Goal: Transaction & Acquisition: Download file/media

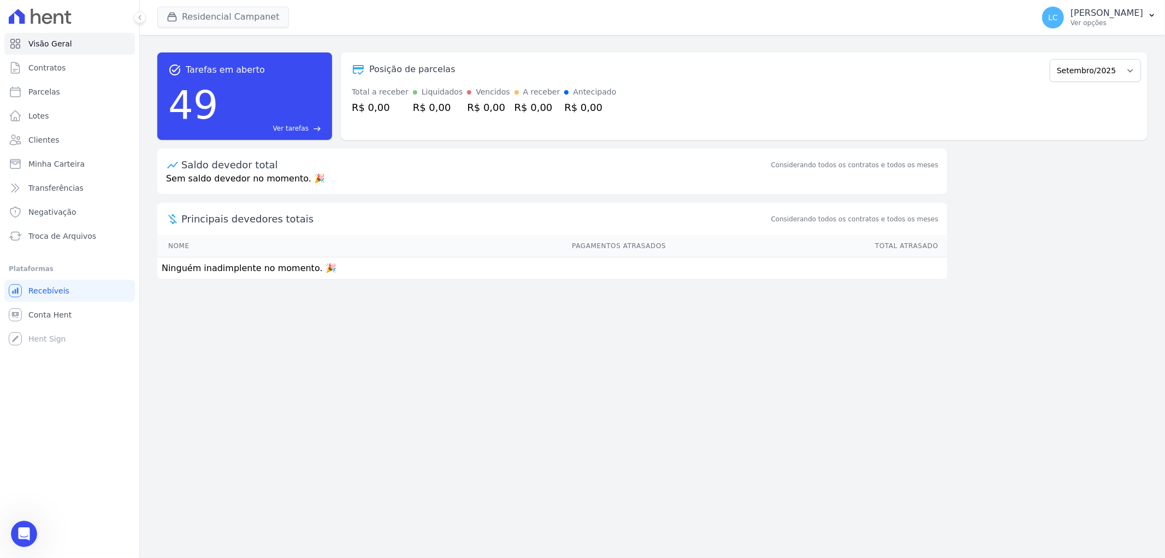
scroll to position [293, 0]
click at [192, 9] on button "Residencial Campanet" at bounding box center [223, 17] width 132 height 21
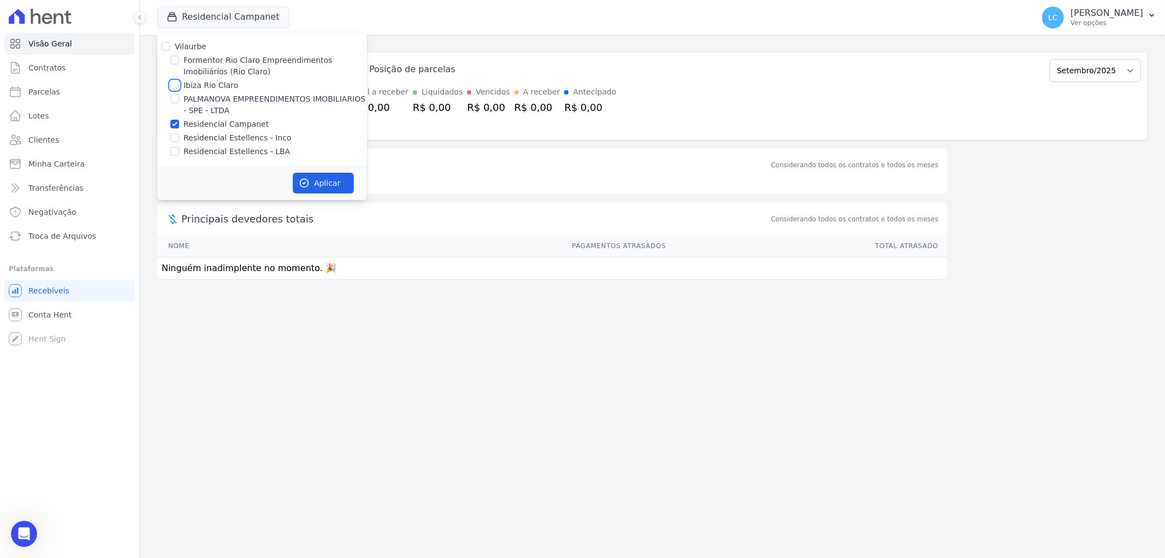
click at [175, 87] on input "Ibiza Rio Claro" at bounding box center [174, 85] width 9 height 9
checkbox input "true"
click at [176, 123] on input "Residencial Campanet" at bounding box center [174, 124] width 9 height 9
checkbox input "false"
click at [328, 179] on button "Aplicar" at bounding box center [323, 183] width 61 height 21
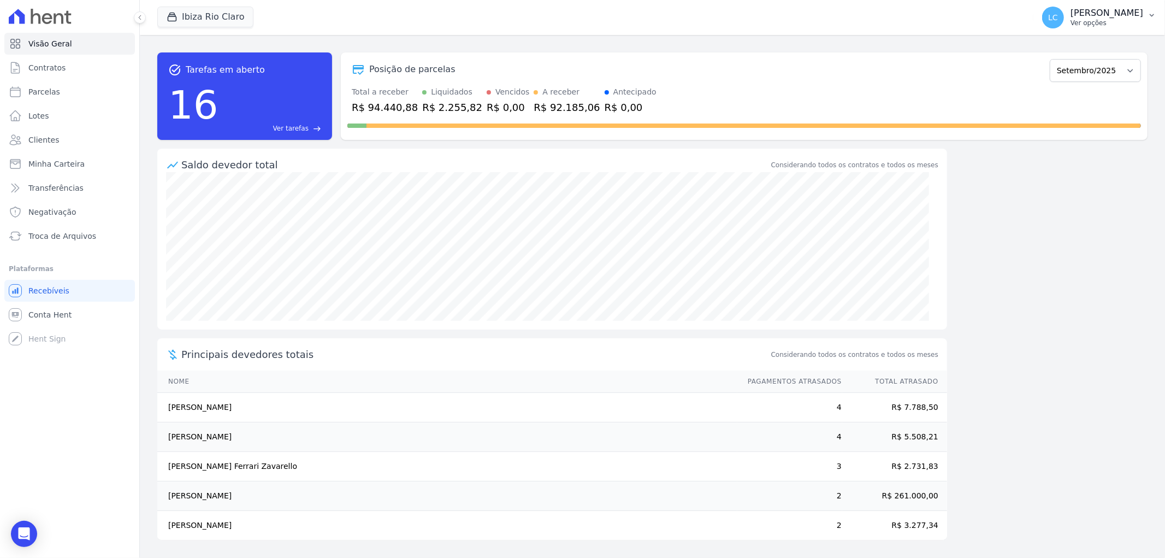
click at [1048, 14] on span "LC" at bounding box center [1053, 18] width 10 height 8
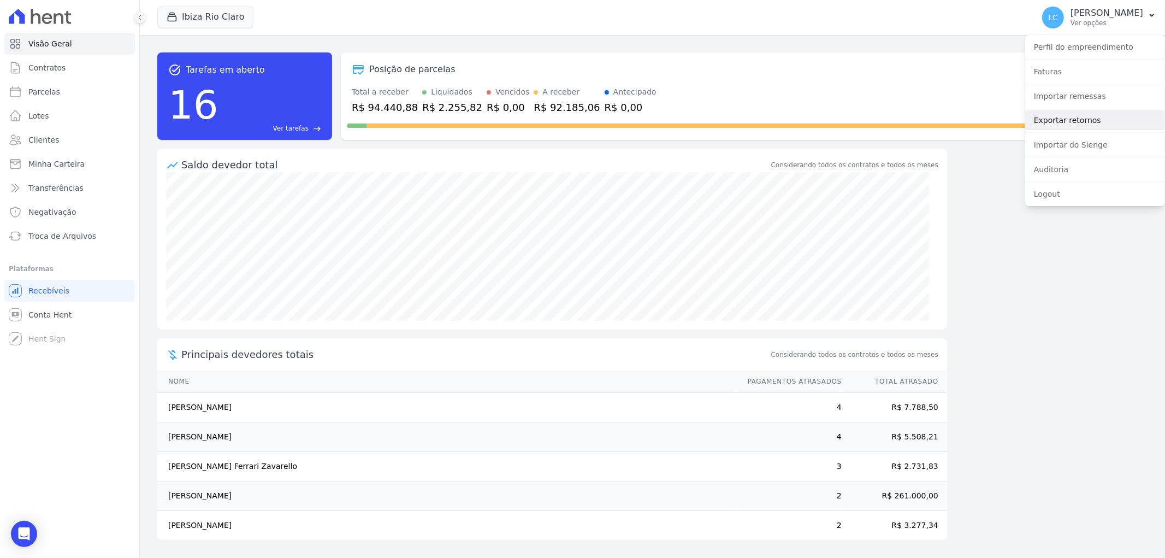
click at [1071, 117] on link "Exportar retornos" at bounding box center [1095, 120] width 140 height 20
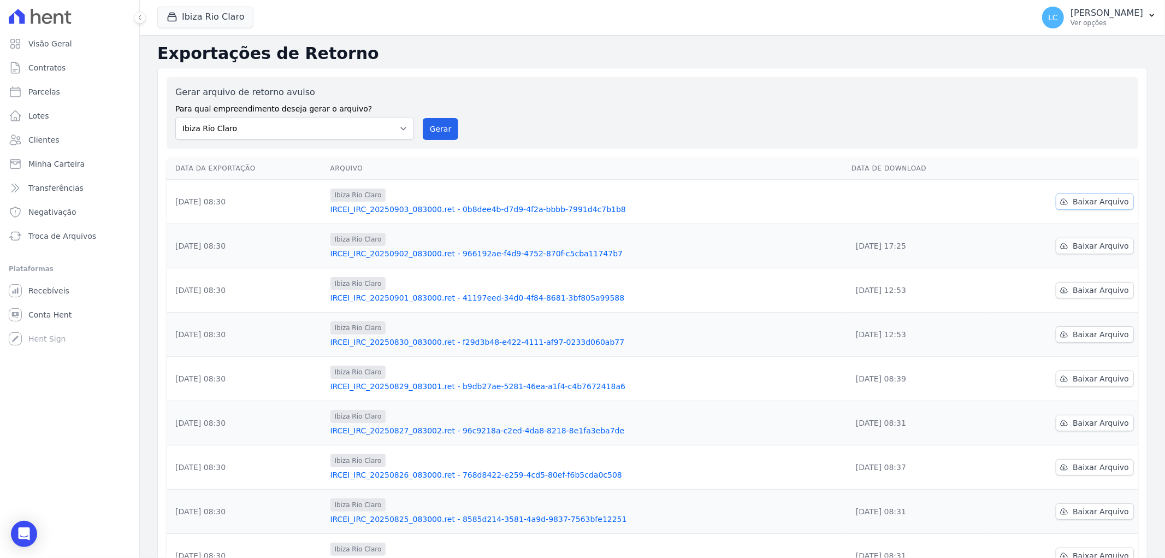
click at [1085, 203] on span "Baixar Arquivo" at bounding box center [1101, 201] width 56 height 11
click at [199, 19] on button "Ibiza Rio Claro" at bounding box center [205, 17] width 96 height 21
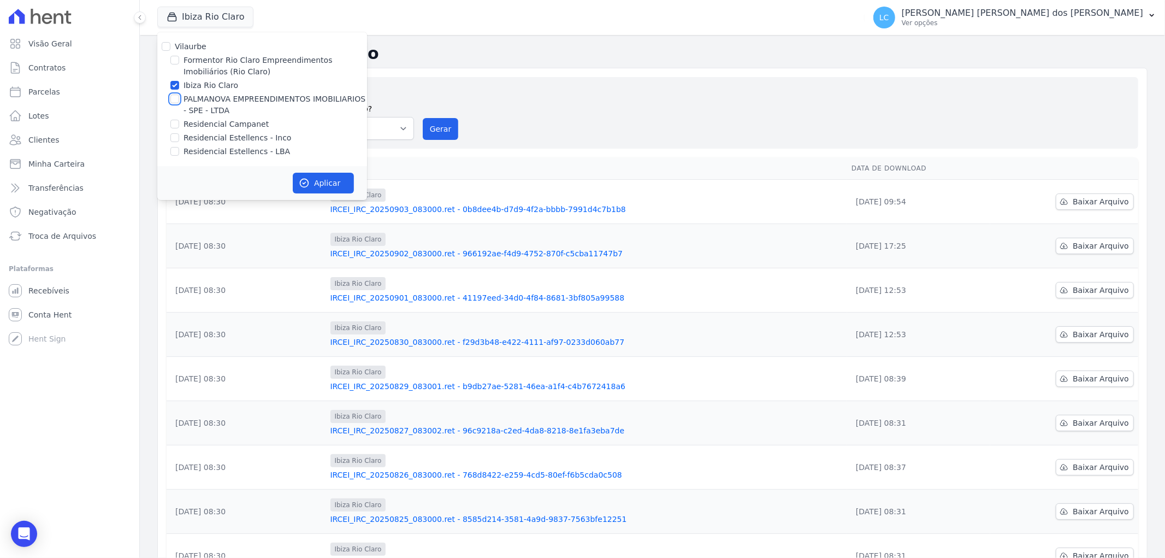
click at [175, 101] on input "PALMANOVA EMPREENDIMENTOS IMOBILIARIOS - SPE - LTDA" at bounding box center [174, 98] width 9 height 9
checkbox input "true"
click at [173, 81] on input "Ibiza Rio Claro" at bounding box center [174, 85] width 9 height 9
checkbox input "false"
click at [320, 181] on button "Aplicar" at bounding box center [323, 183] width 61 height 21
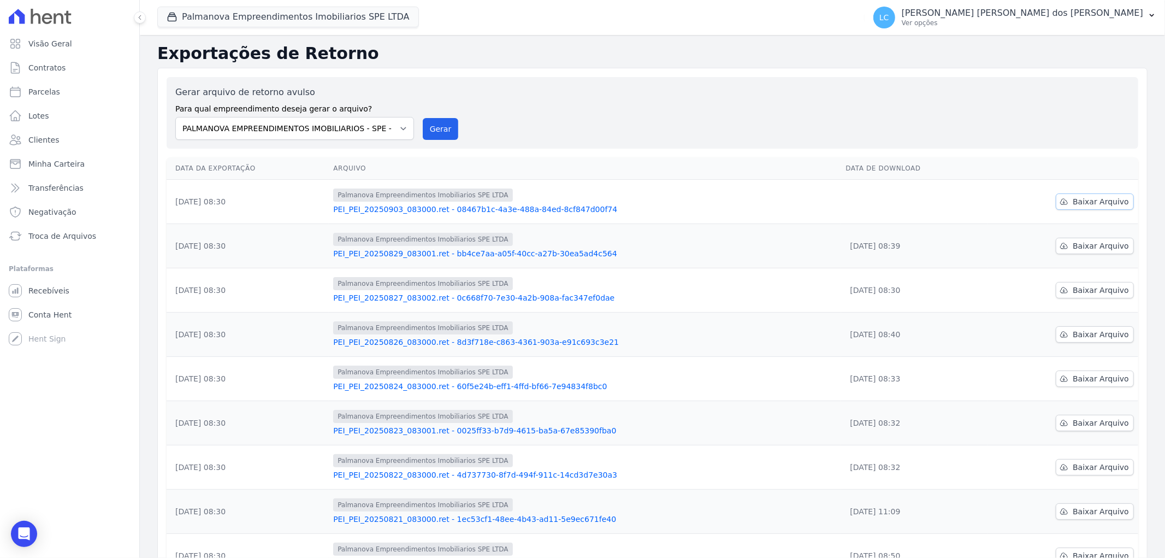
click at [1092, 200] on span "Baixar Arquivo" at bounding box center [1101, 201] width 56 height 11
click at [257, 20] on button "Palmanova Empreendimentos Imobiliarios SPE LTDA" at bounding box center [288, 17] width 262 height 21
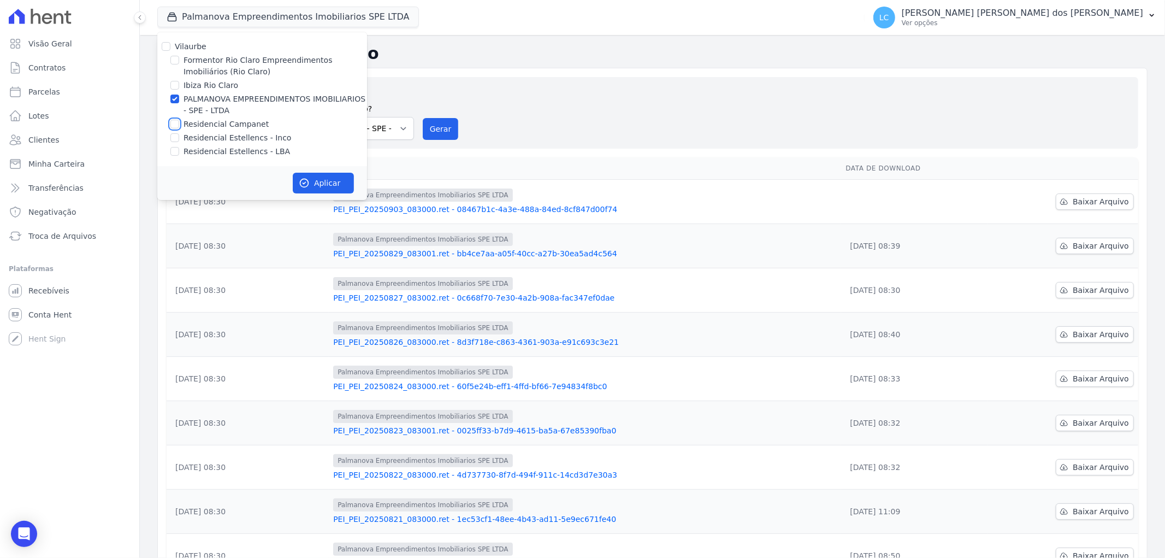
click at [173, 125] on input "Residencial Campanet" at bounding box center [174, 124] width 9 height 9
checkbox input "true"
click at [175, 97] on input "PALMANOVA EMPREENDIMENTOS IMOBILIARIOS - SPE - LTDA" at bounding box center [174, 98] width 9 height 9
checkbox input "false"
click at [325, 183] on button "Aplicar" at bounding box center [323, 183] width 61 height 21
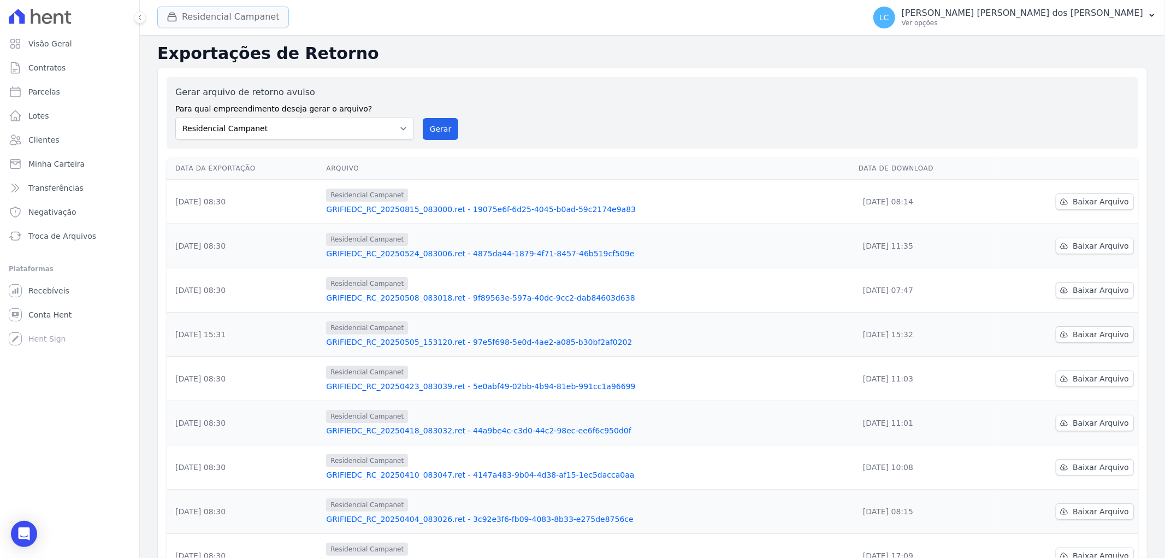
click at [192, 22] on button "Residencial Campanet" at bounding box center [223, 17] width 132 height 21
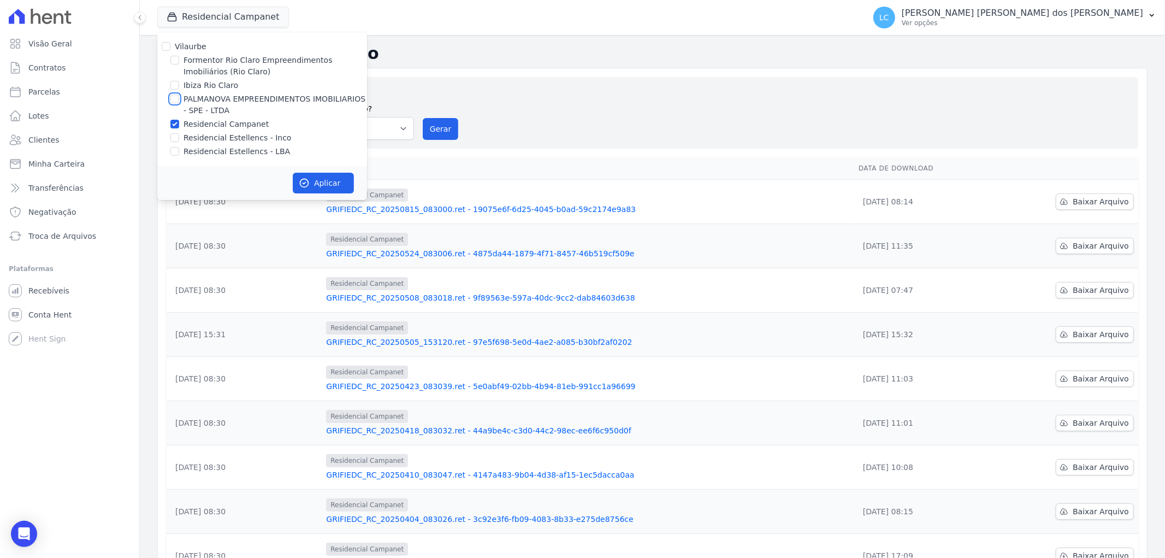
click at [177, 97] on input "PALMANOVA EMPREENDIMENTOS IMOBILIARIOS - SPE - LTDA" at bounding box center [174, 98] width 9 height 9
checkbox input "true"
click at [172, 128] on div at bounding box center [174, 124] width 9 height 11
click at [174, 121] on input "Residencial Campanet" at bounding box center [174, 124] width 9 height 9
checkbox input "false"
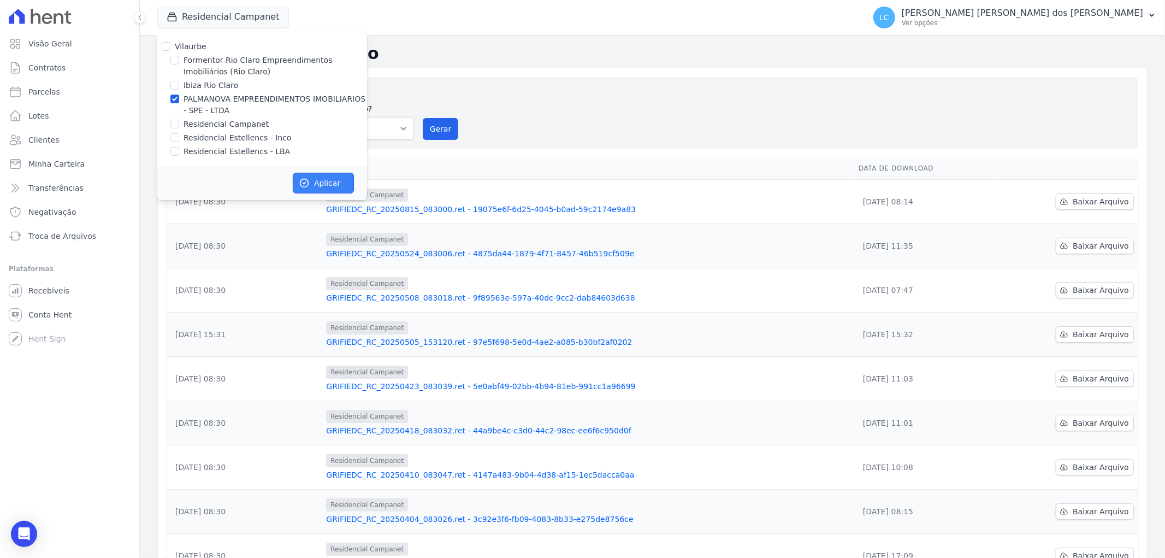
click at [330, 186] on button "Aplicar" at bounding box center [323, 183] width 61 height 21
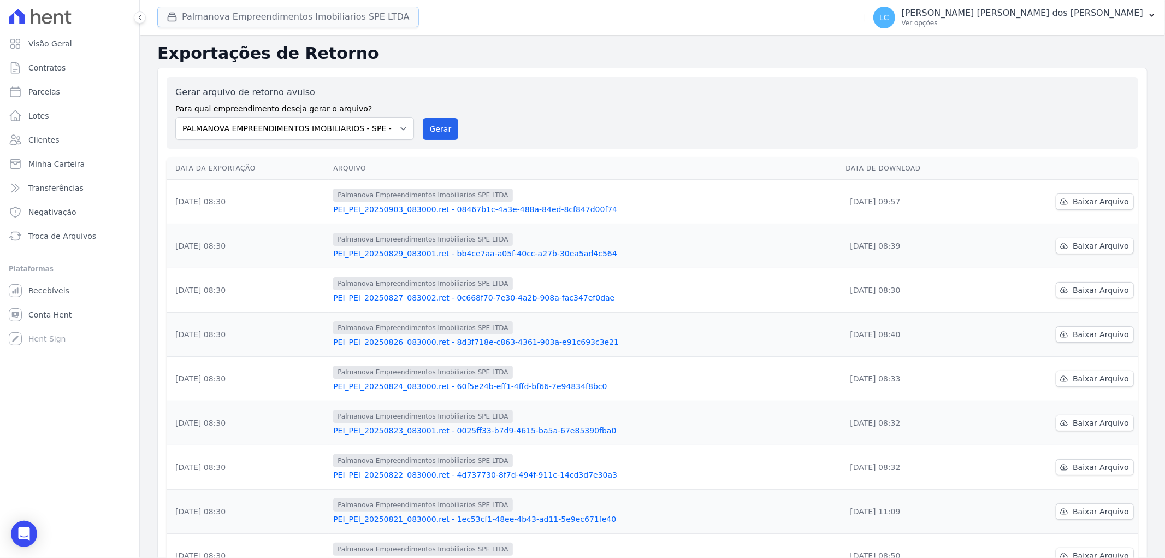
click at [272, 22] on button "Palmanova Empreendimentos Imobiliarios SPE LTDA" at bounding box center [288, 17] width 262 height 21
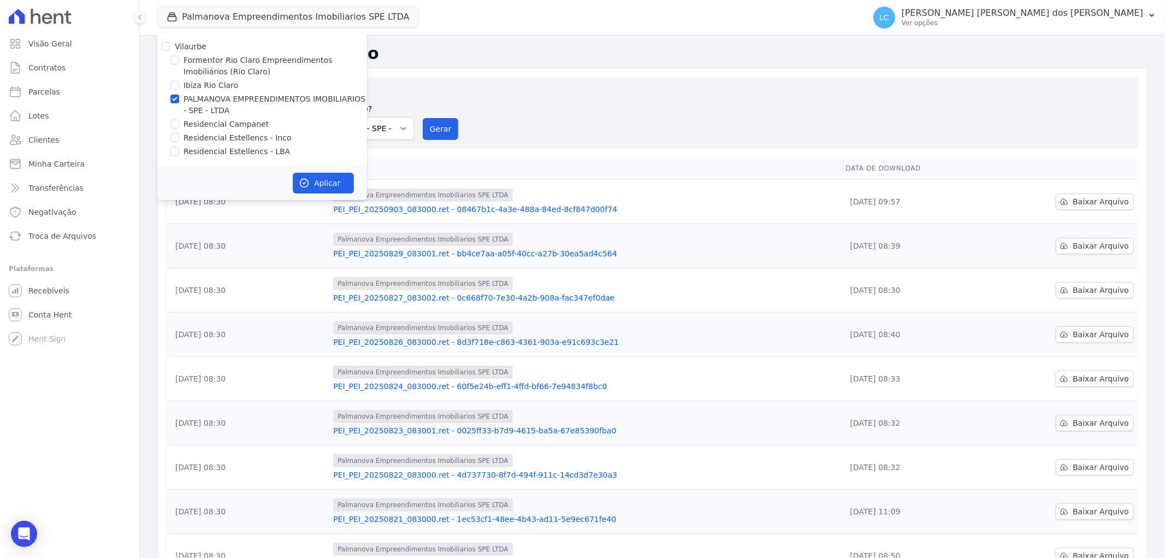
click at [179, 148] on div "Residencial Estellencs - LBA" at bounding box center [262, 151] width 210 height 11
drag, startPoint x: 176, startPoint y: 151, endPoint x: 184, endPoint y: 117, distance: 34.3
click at [176, 150] on input "Residencial Estellencs - LBA" at bounding box center [174, 151] width 9 height 9
checkbox input "true"
click at [176, 100] on input "PALMANOVA EMPREENDIMENTOS IMOBILIARIOS - SPE - LTDA" at bounding box center [174, 98] width 9 height 9
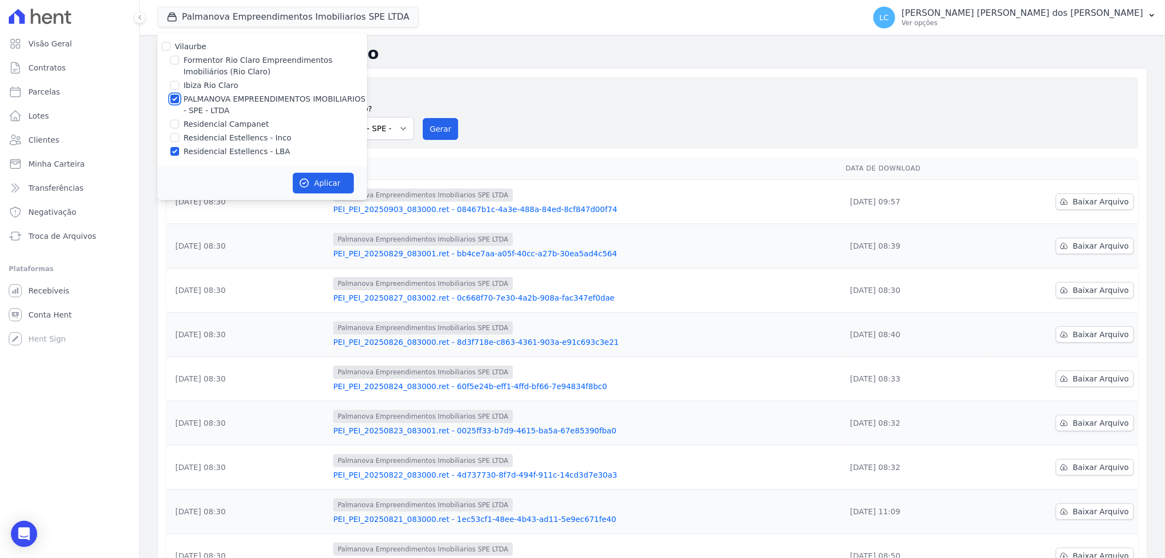
checkbox input "false"
click at [330, 178] on button "Aplicar" at bounding box center [323, 183] width 61 height 21
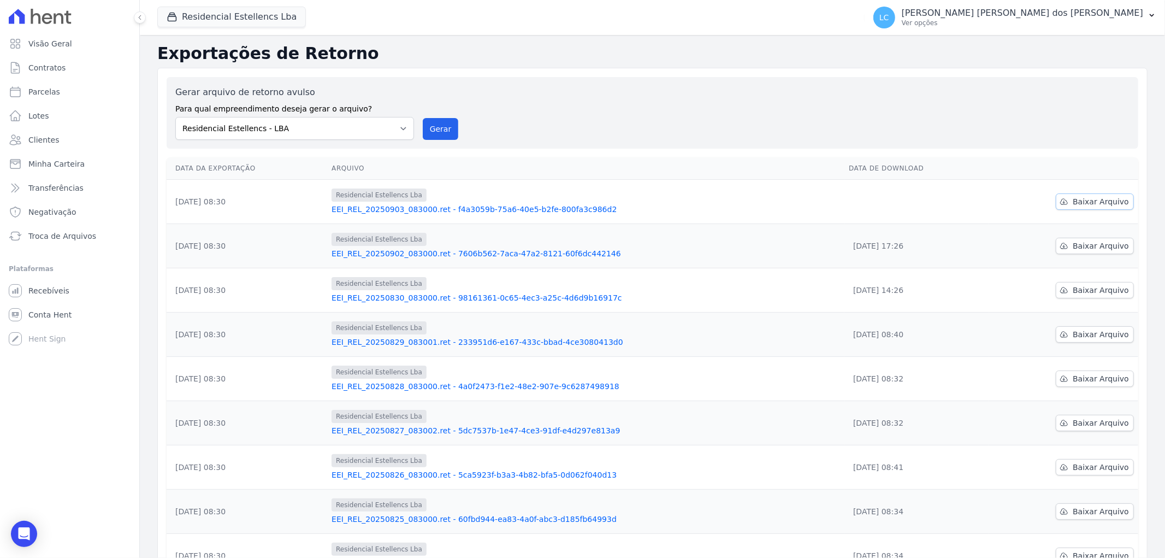
click at [1073, 201] on span "Baixar Arquivo" at bounding box center [1101, 201] width 56 height 11
